Goal: Transaction & Acquisition: Purchase product/service

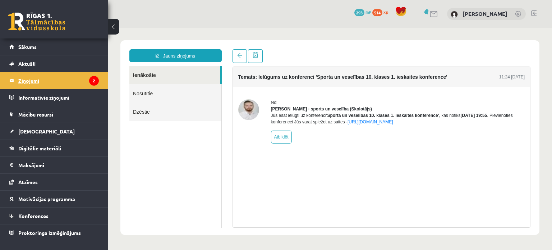
drag, startPoint x: 0, startPoint y: 0, endPoint x: 85, endPoint y: 73, distance: 111.9
click at [85, 73] on legend "Ziņojumi 2" at bounding box center [58, 80] width 81 height 17
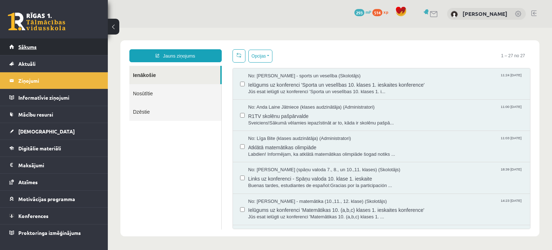
click at [44, 43] on link "Sākums" at bounding box center [53, 46] width 89 height 17
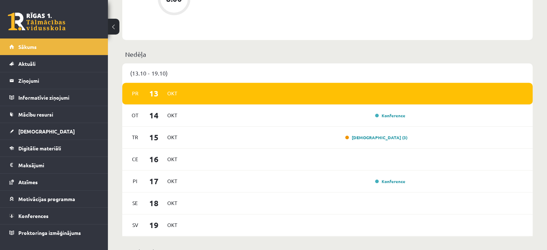
scroll to position [407, 0]
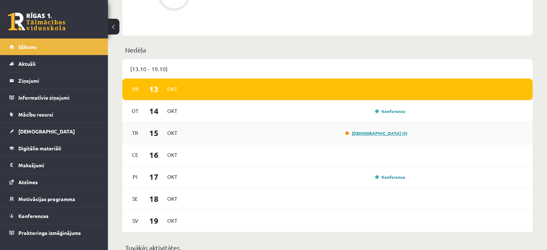
click at [388, 135] on link "Ieskaite (3)" at bounding box center [376, 133] width 62 height 6
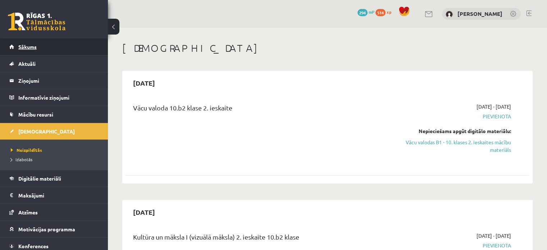
click at [49, 50] on link "Sākums" at bounding box center [53, 46] width 89 height 17
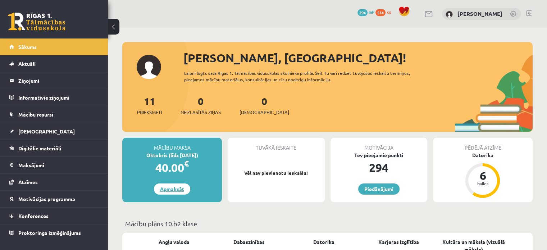
click at [165, 186] on link "Apmaksāt" at bounding box center [172, 188] width 36 height 11
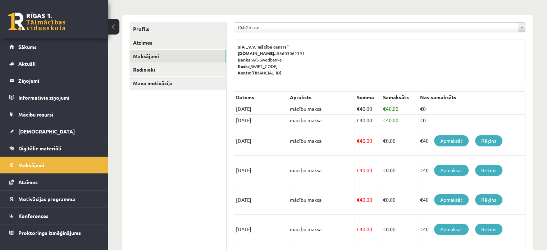
scroll to position [81, 0]
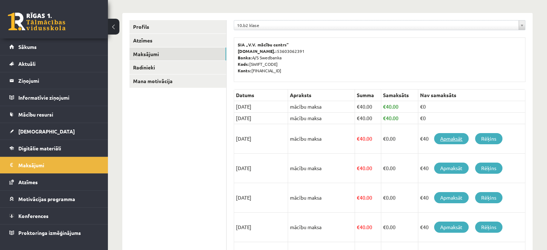
click at [452, 135] on link "Apmaksāt" at bounding box center [451, 138] width 35 height 11
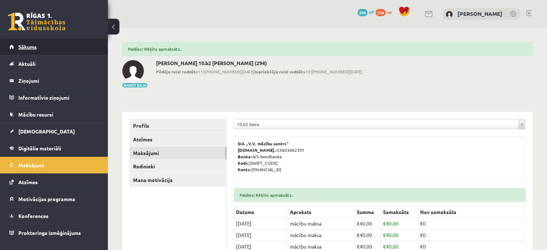
click at [36, 46] on span "Sākums" at bounding box center [27, 46] width 18 height 6
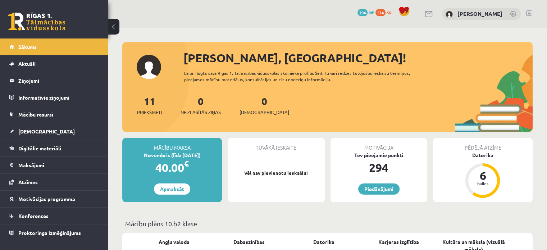
click at [166, 8] on div "0 Dāvanas 294 mP 514 xp [PERSON_NAME]" at bounding box center [327, 14] width 439 height 28
